Goal: Browse casually: Explore the website without a specific task or goal

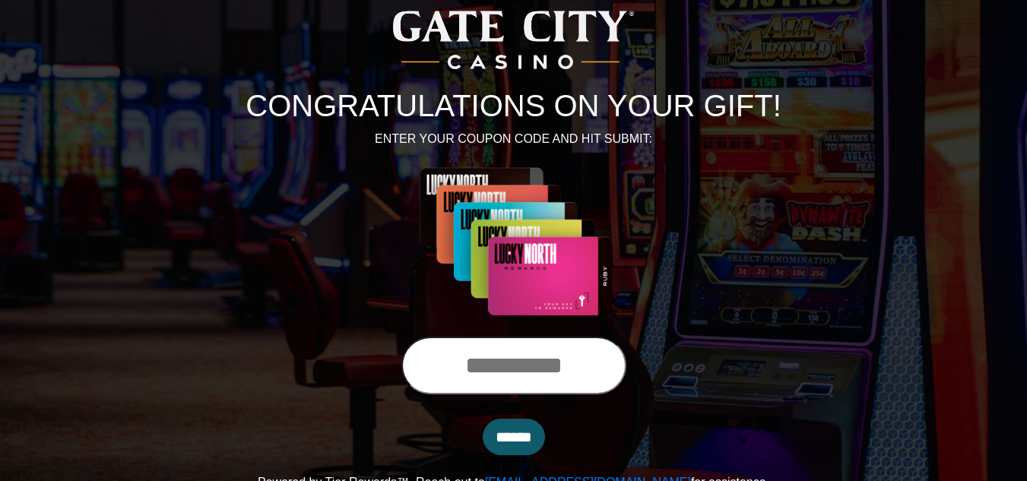
scroll to position [125, 0]
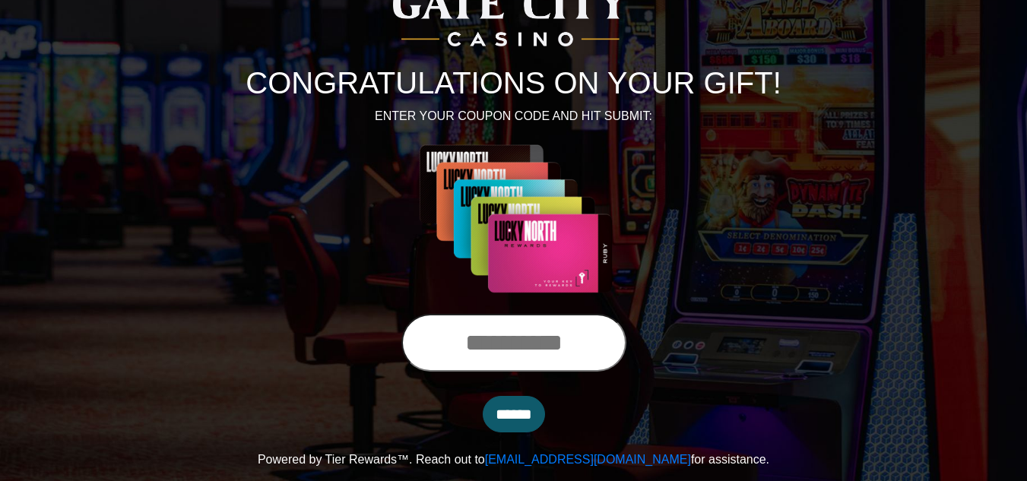
click at [433, 349] on input "text" at bounding box center [513, 343] width 225 height 58
type input "**********"
click at [509, 413] on input "******" at bounding box center [514, 414] width 62 height 36
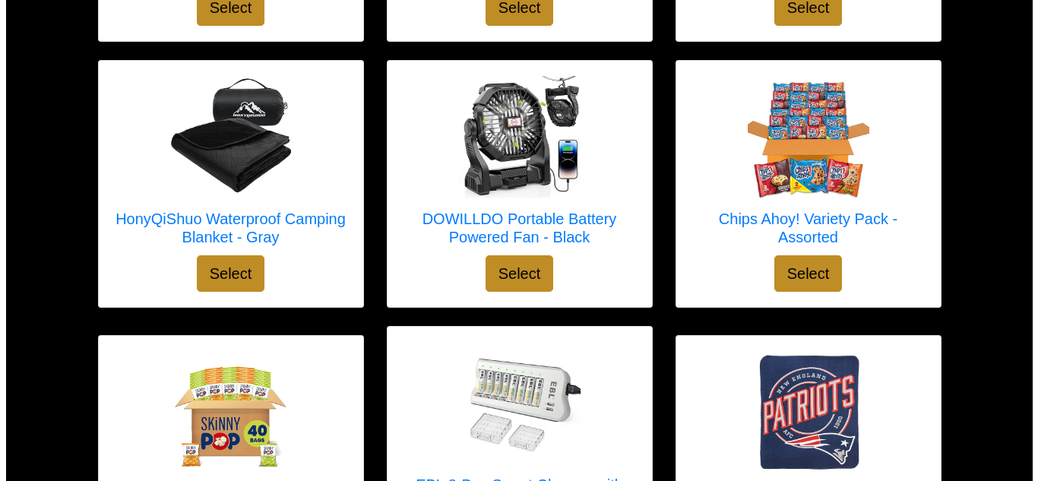
scroll to position [2964, 0]
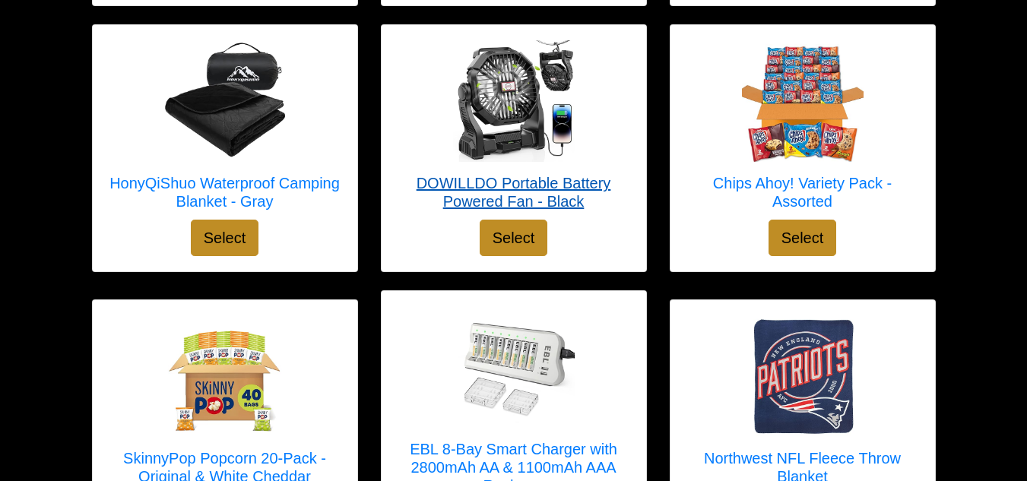
click at [500, 174] on h5 "DOWILLDO Portable Battery Powered Fan - Black" at bounding box center [514, 192] width 234 height 36
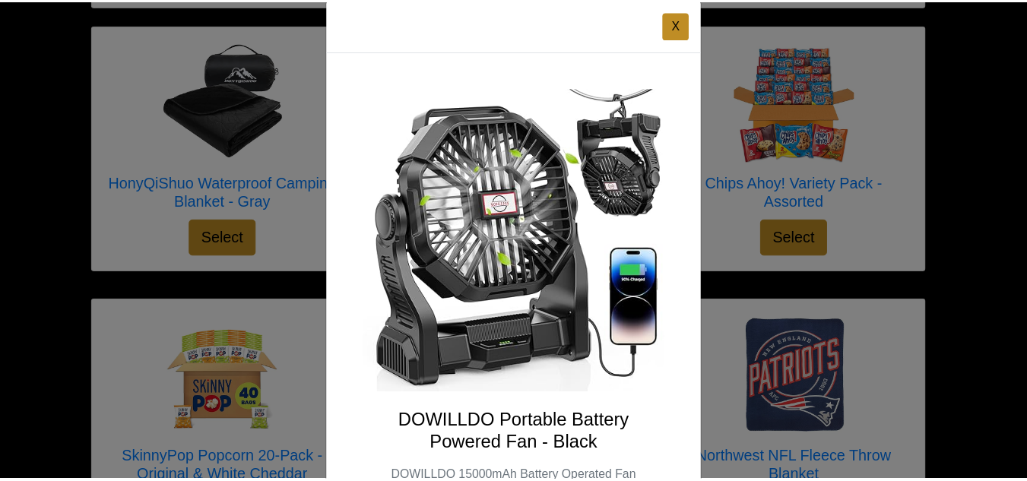
scroll to position [0, 0]
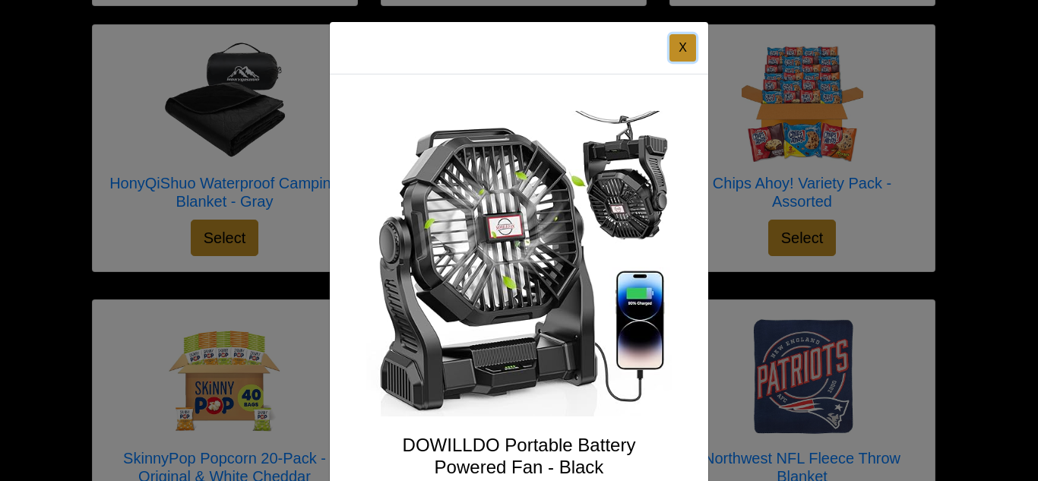
click at [675, 49] on button "X" at bounding box center [682, 47] width 27 height 27
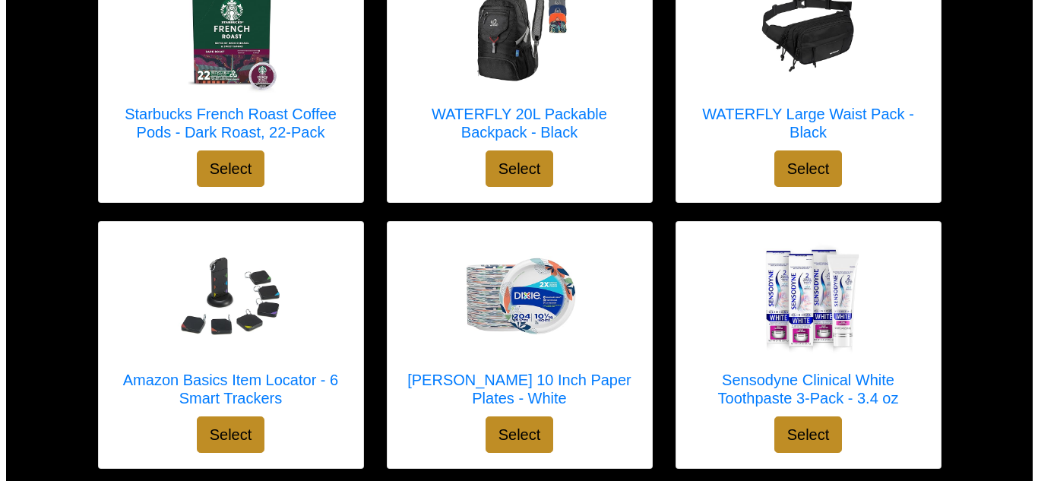
scroll to position [4701, 0]
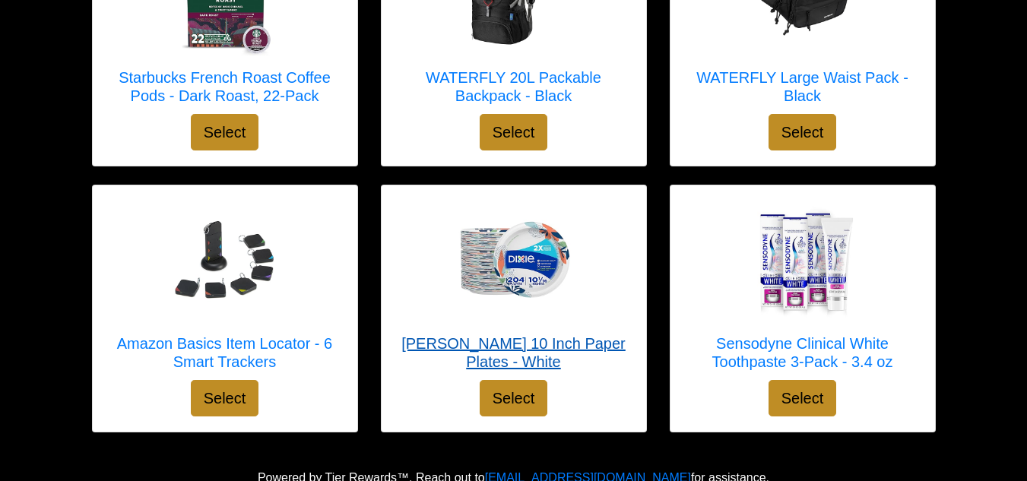
click at [530, 334] on h5 "[PERSON_NAME] 10 Inch Paper Plates - White" at bounding box center [514, 352] width 234 height 36
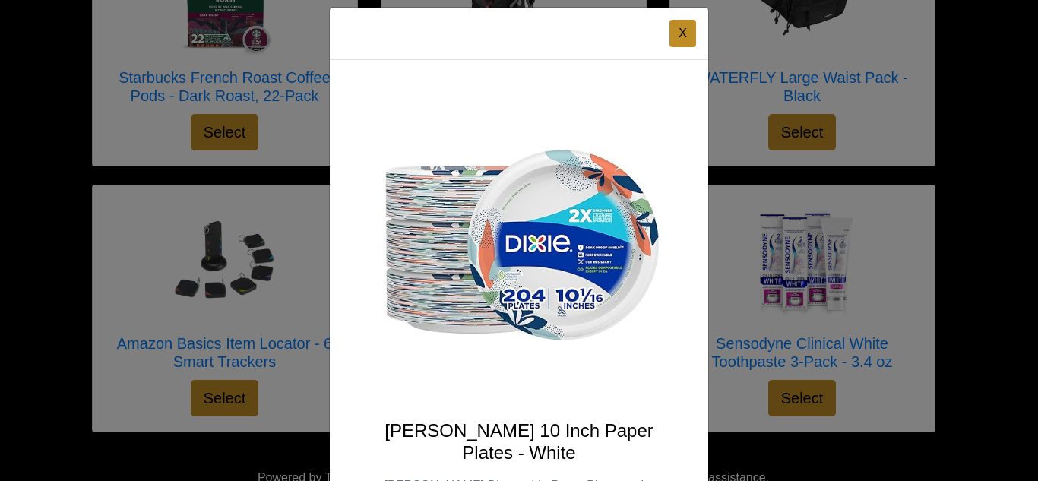
scroll to position [0, 0]
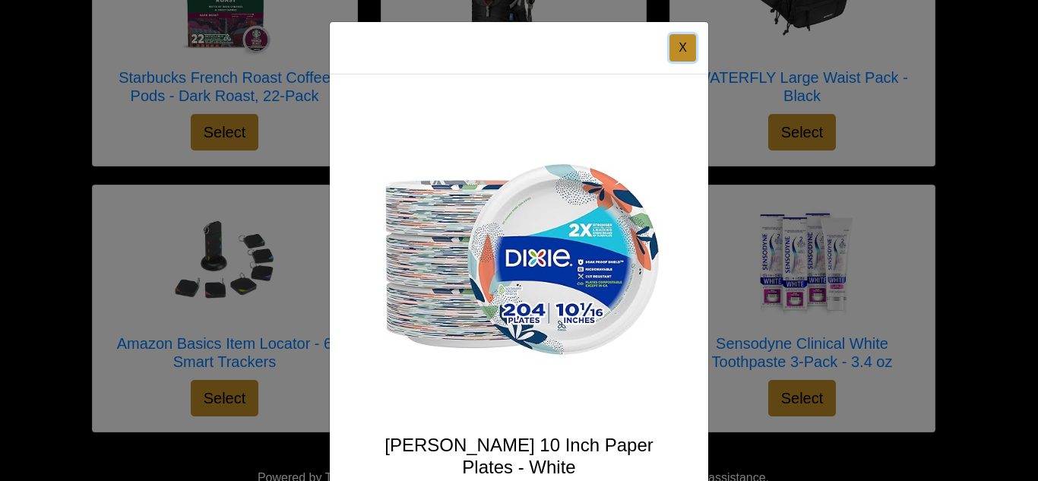
click at [676, 48] on button "X" at bounding box center [682, 47] width 27 height 27
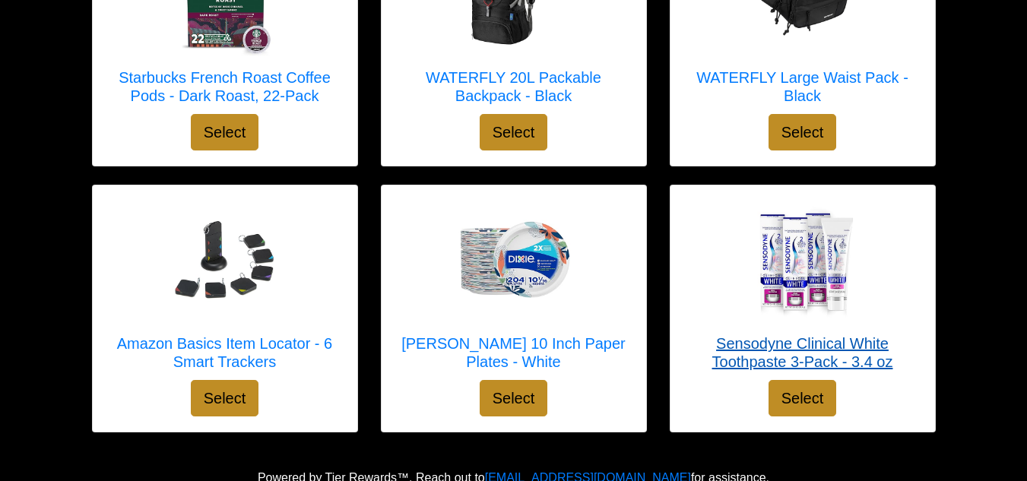
click at [793, 339] on h5 "Sensodyne Clinical White Toothpaste 3-Pack - 3.4 oz" at bounding box center [802, 352] width 234 height 36
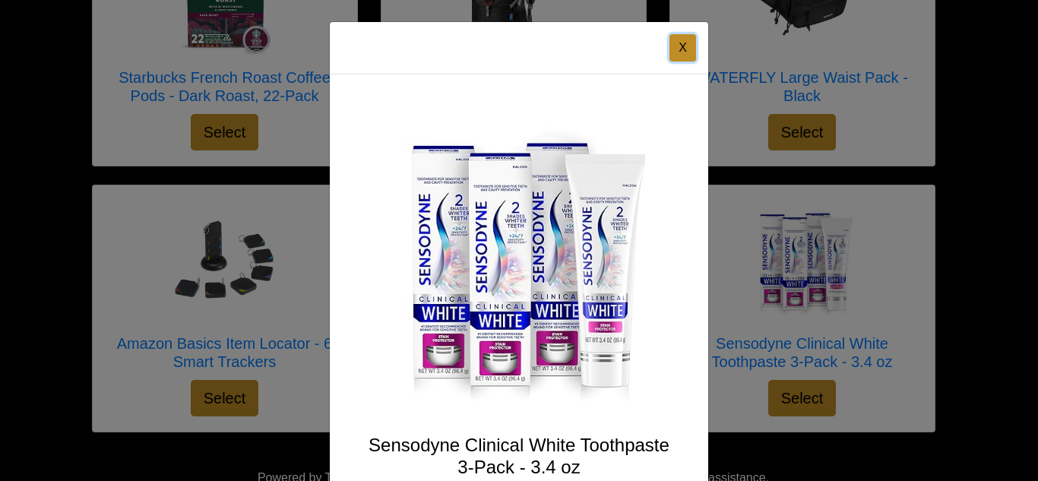
click at [685, 49] on button "X" at bounding box center [682, 47] width 27 height 27
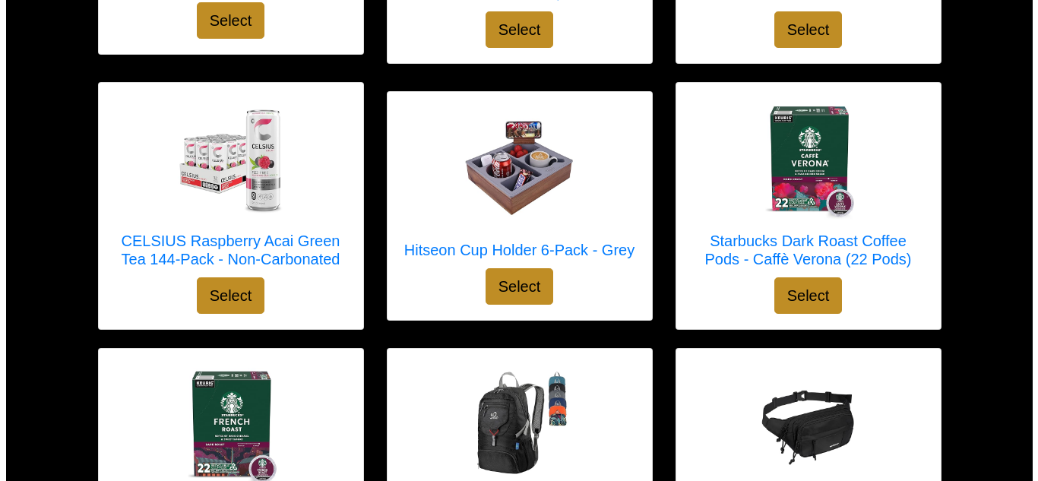
scroll to position [4245, 0]
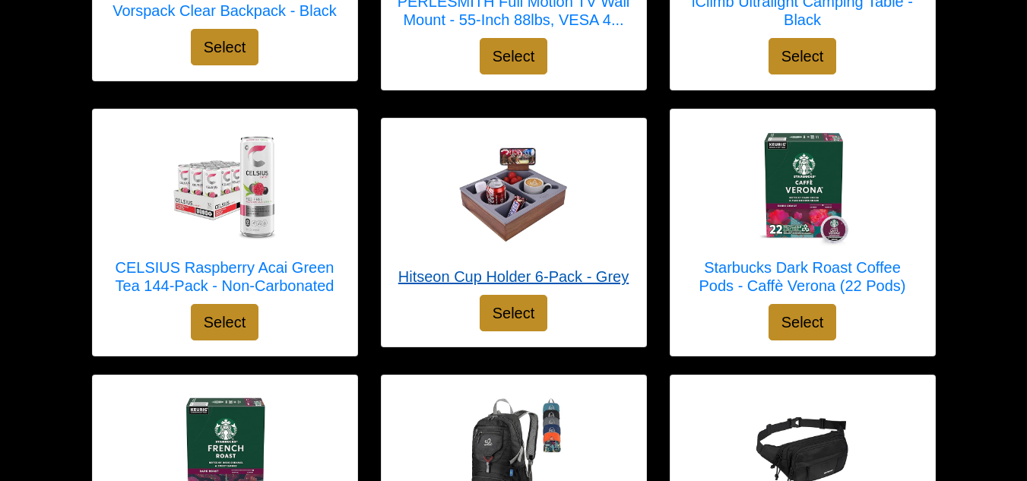
click at [511, 267] on h5 "Hitseon Cup Holder 6-Pack - Grey" at bounding box center [513, 276] width 230 height 18
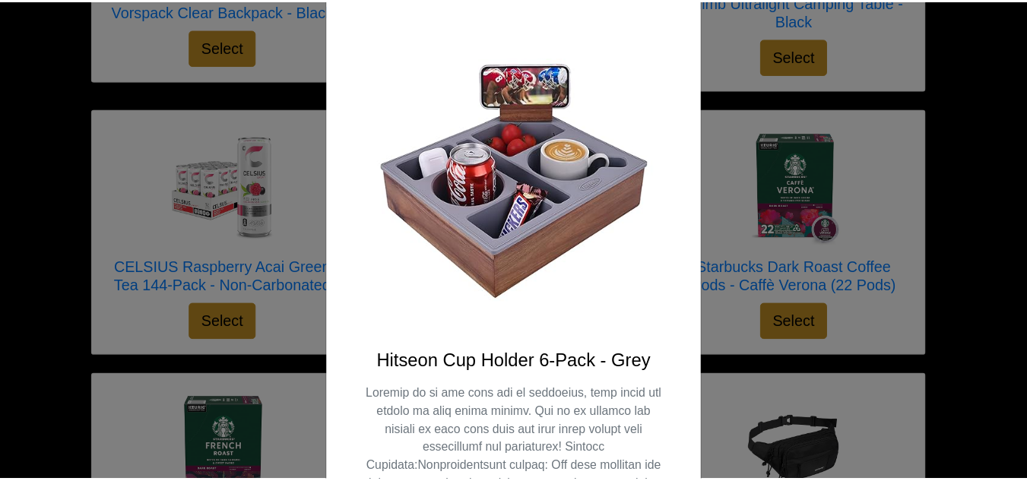
scroll to position [0, 0]
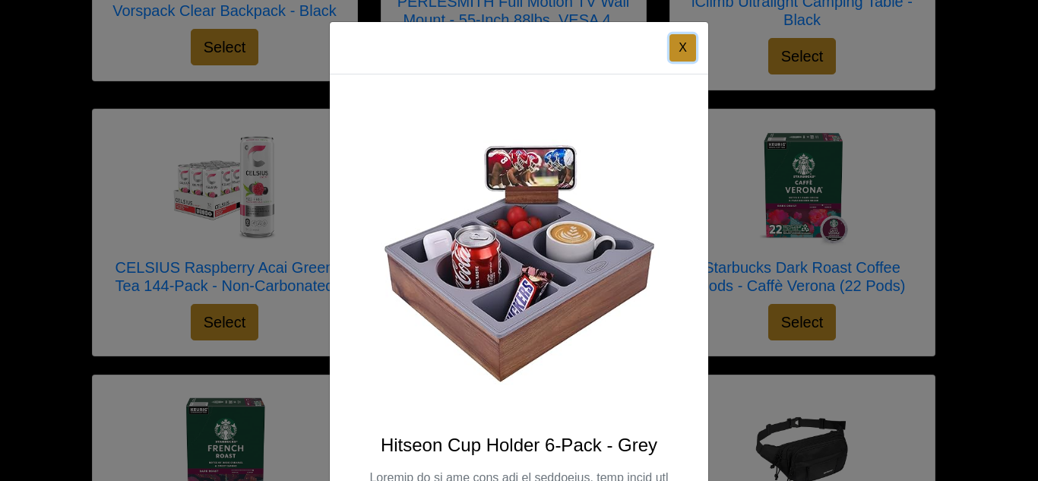
click at [674, 44] on button "X" at bounding box center [682, 47] width 27 height 27
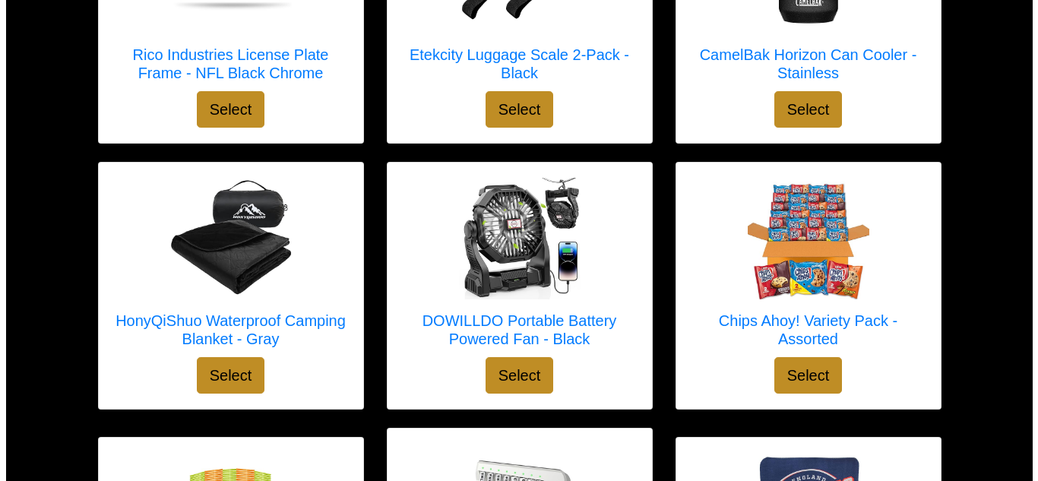
scroll to position [2802, 0]
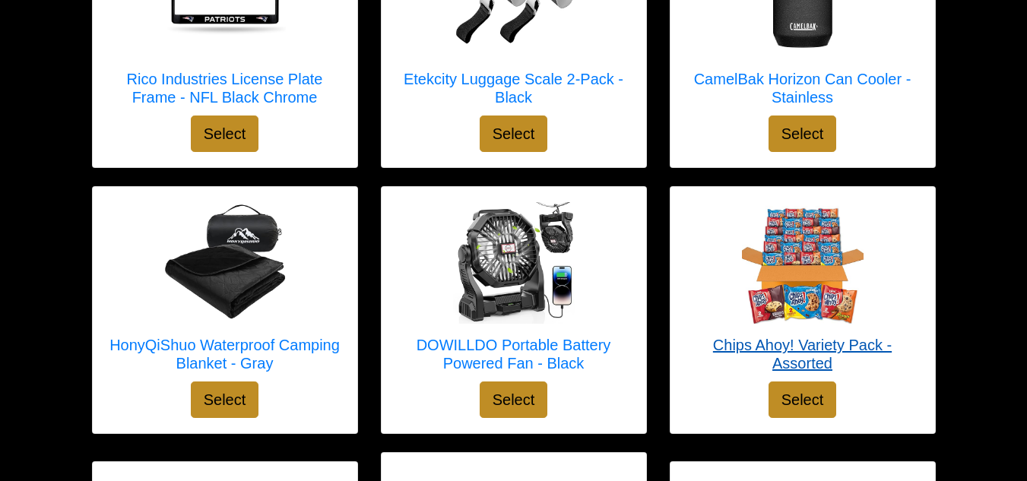
click at [807, 336] on h5 "Chips Ahoy! Variety Pack - Assorted" at bounding box center [802, 354] width 234 height 36
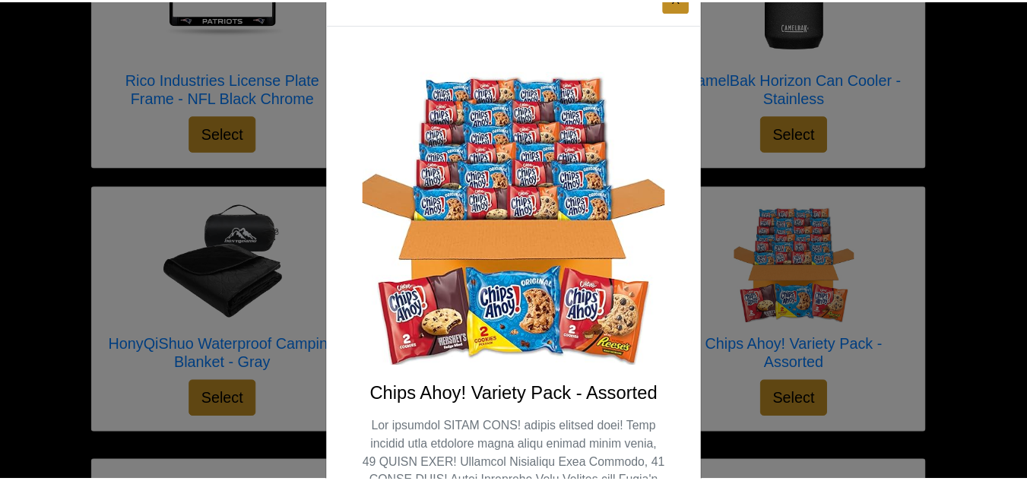
scroll to position [0, 0]
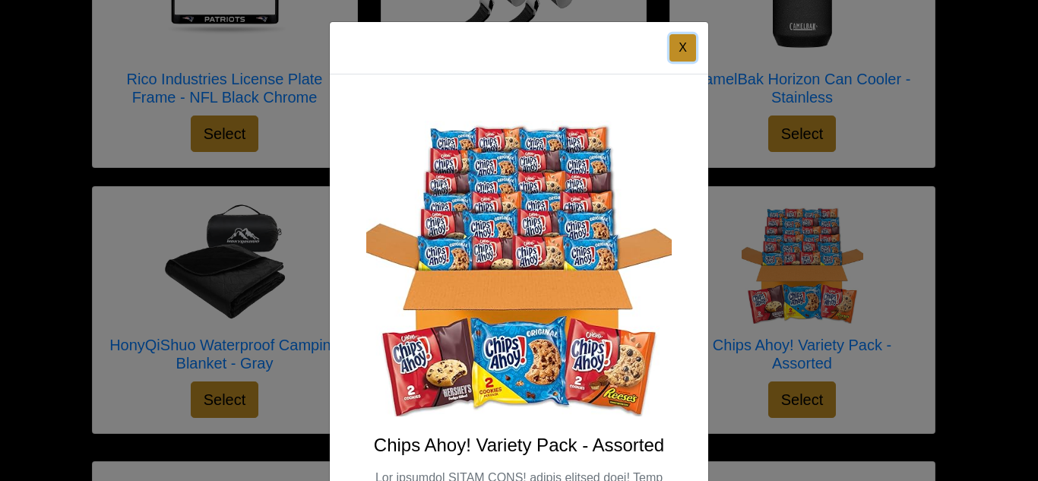
click at [679, 46] on button "X" at bounding box center [682, 47] width 27 height 27
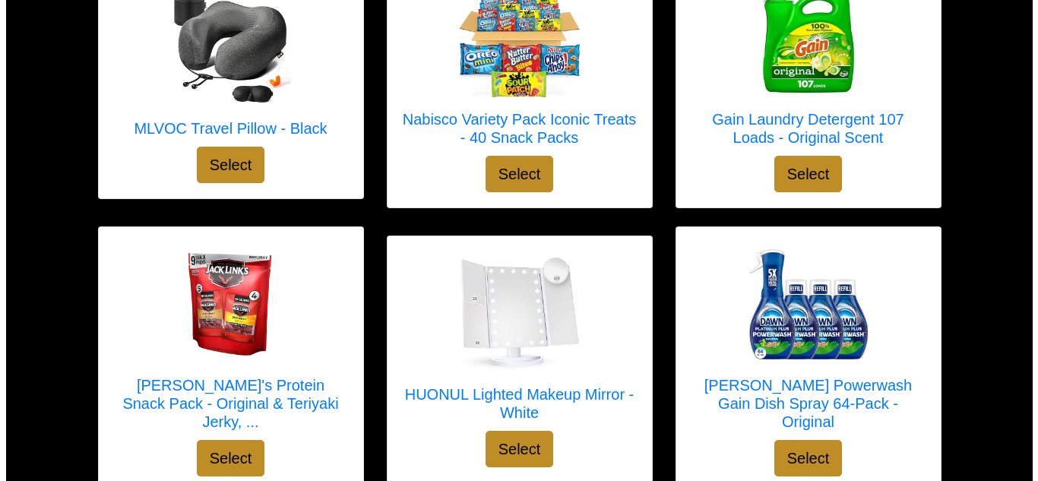
scroll to position [1662, 0]
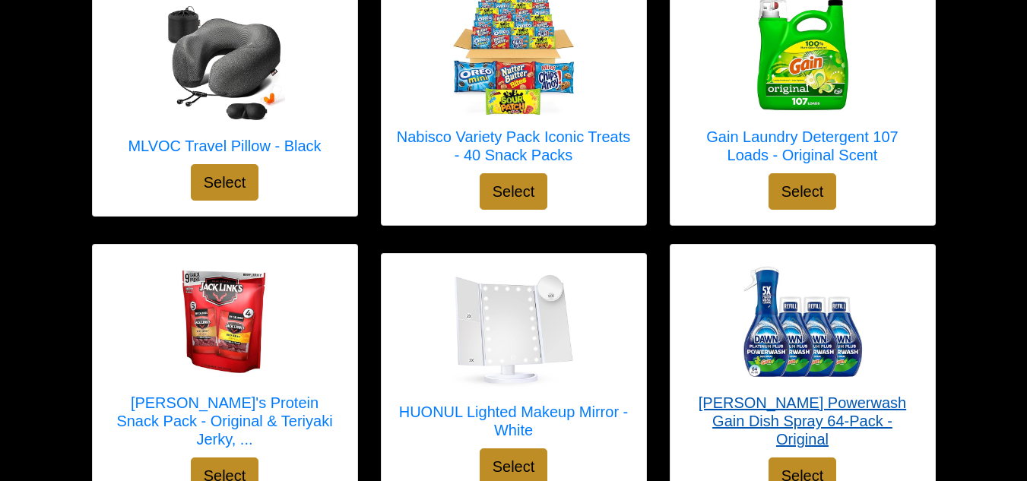
click at [787, 406] on h5 "[PERSON_NAME] Powerwash Gain Dish Spray 64-Pack - Original" at bounding box center [802, 421] width 234 height 55
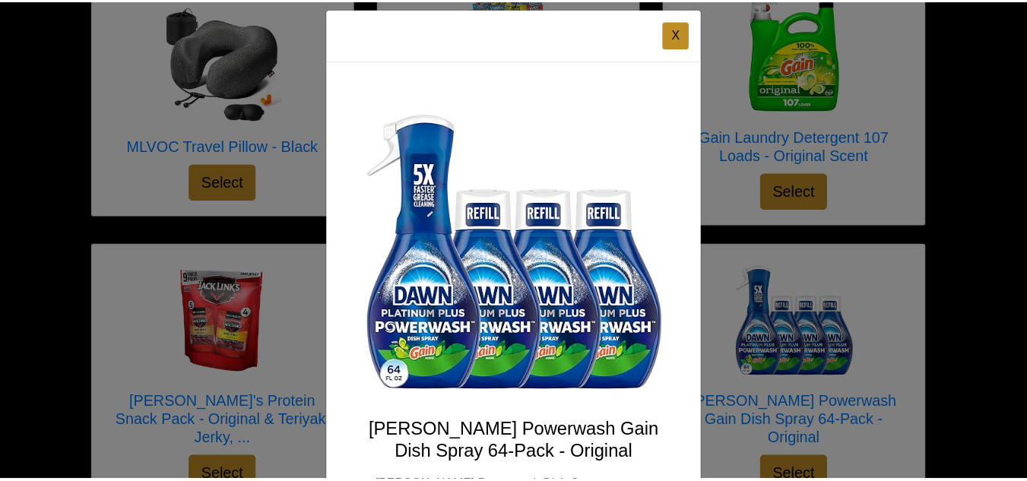
scroll to position [0, 0]
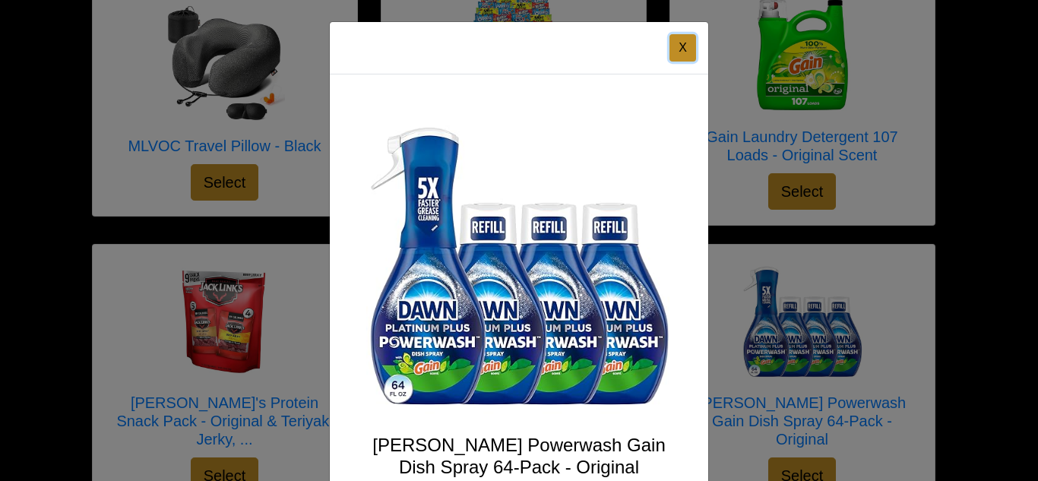
click at [673, 42] on button "X" at bounding box center [682, 47] width 27 height 27
